Goal: Task Accomplishment & Management: Use online tool/utility

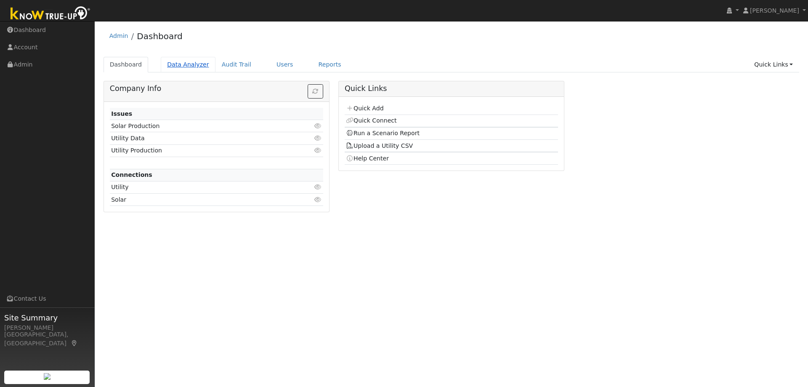
click at [185, 69] on link "Data Analyzer" at bounding box center [188, 65] width 55 height 16
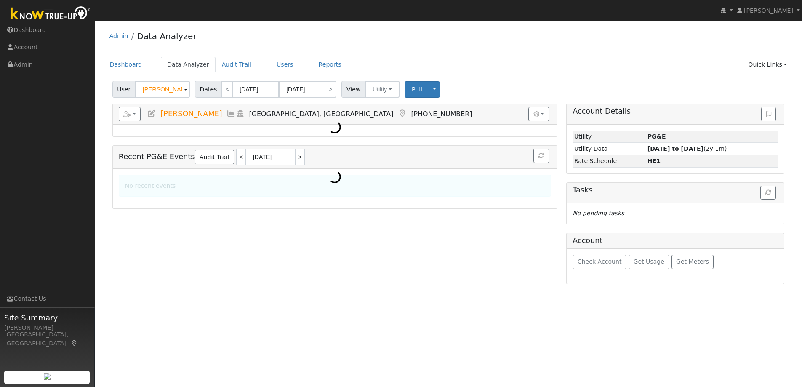
click at [172, 91] on input "Carolyn Lynn" at bounding box center [162, 89] width 55 height 17
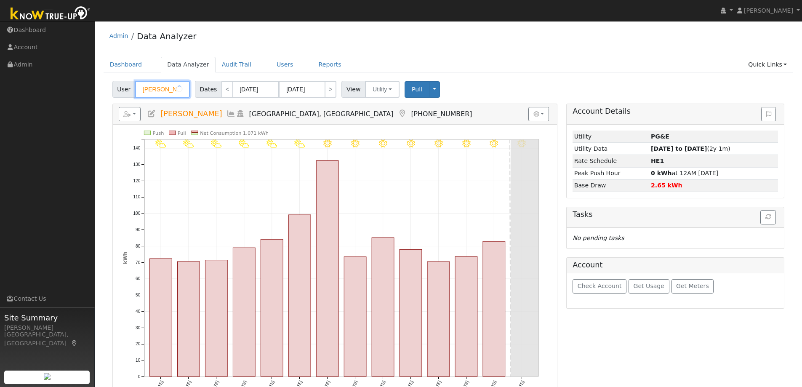
click at [172, 91] on input "Carolyn Lynn" at bounding box center [162, 89] width 55 height 17
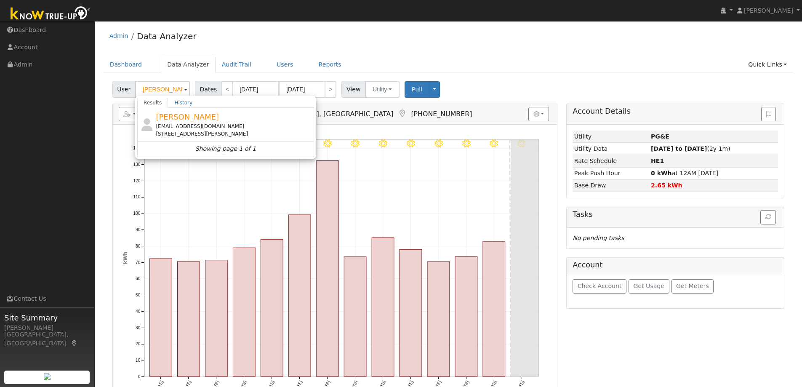
click at [216, 117] on div "Glorya Weber gloryaaw@hotmail.com 1500 Emmons Canyon Drive, Alamo, CA 94507" at bounding box center [234, 124] width 156 height 27
type input "Glorya Weber"
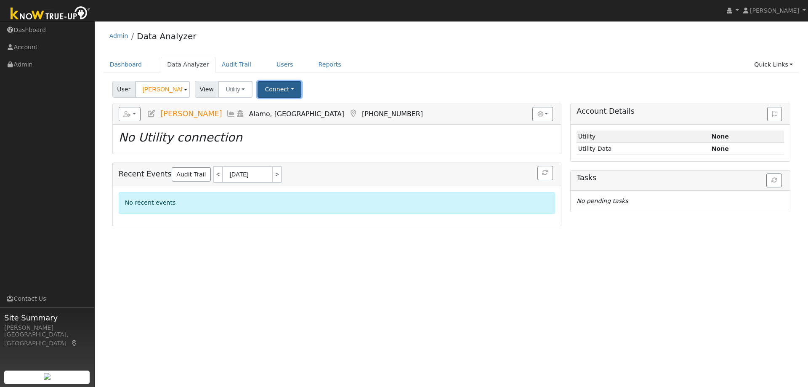
click at [269, 93] on button "Connect" at bounding box center [280, 89] width 44 height 16
click at [294, 122] on link "Quick Connect" at bounding box center [291, 126] width 66 height 12
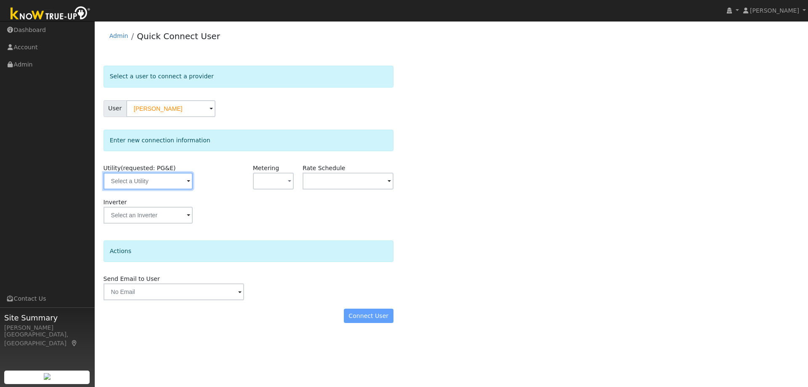
click at [142, 178] on input "text" at bounding box center [148, 181] width 89 height 17
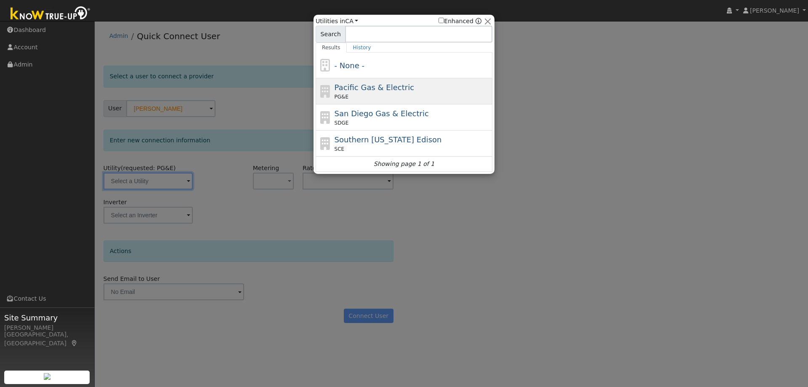
click at [401, 91] on span "Pacific Gas & Electric" at bounding box center [375, 87] width 80 height 9
type input "PG&E"
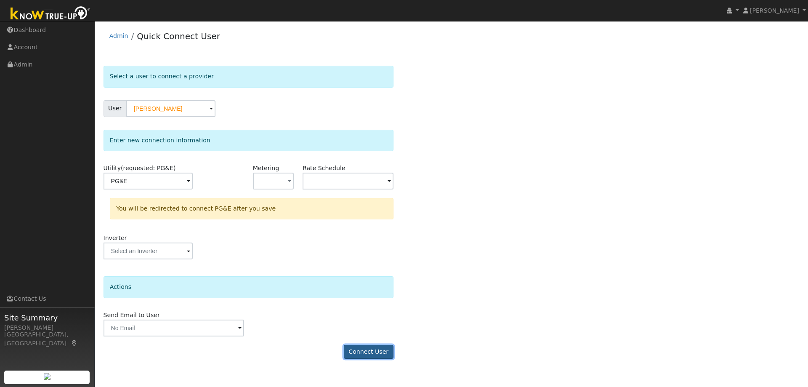
click at [354, 348] on button "Connect User" at bounding box center [369, 352] width 50 height 14
